Goal: Ask a question

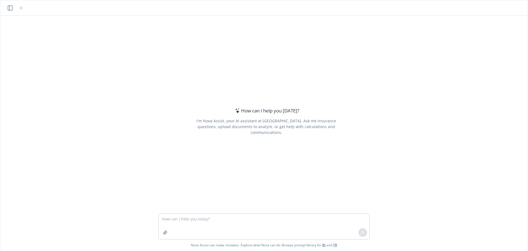
click at [520, 54] on div "How can I help you [DATE]? I'm Nova Assist, your AI assistant at Newfront. Ask …" at bounding box center [263, 114] width 523 height 197
